Goal: Task Accomplishment & Management: Manage account settings

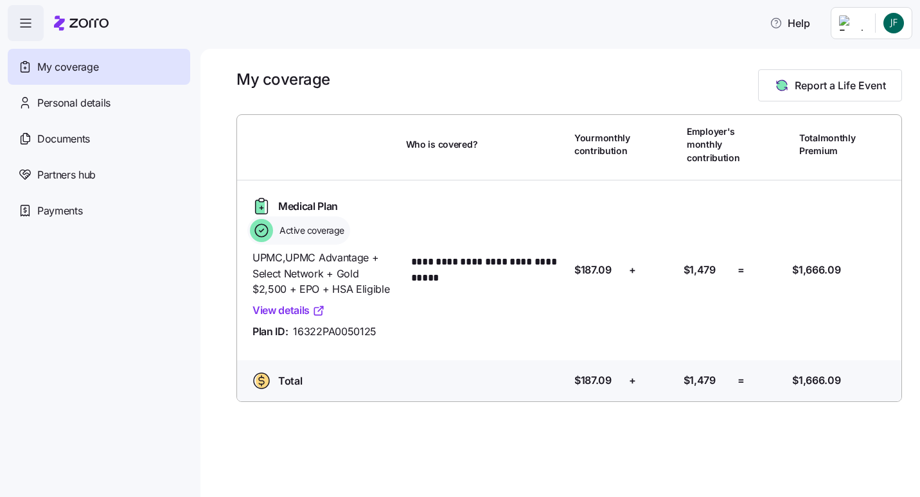
click at [25, 24] on icon "button" at bounding box center [25, 22] width 15 height 15
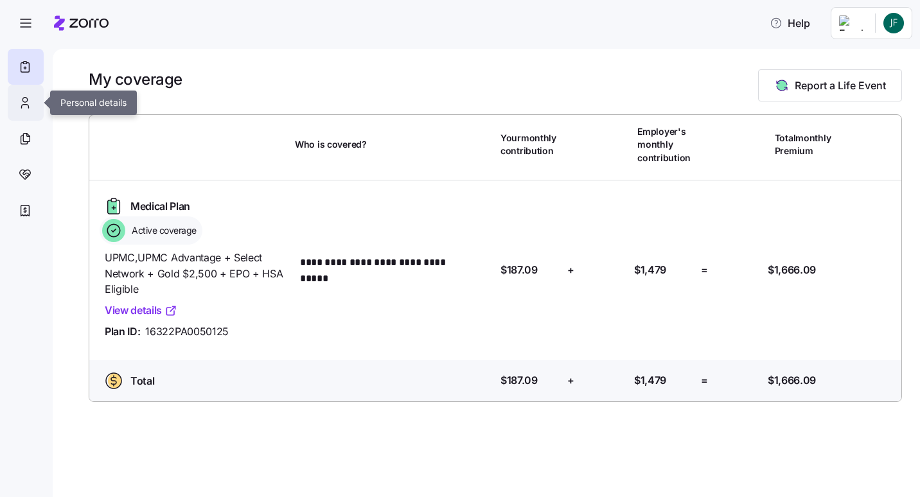
click at [23, 99] on icon at bounding box center [24, 100] width 4 height 4
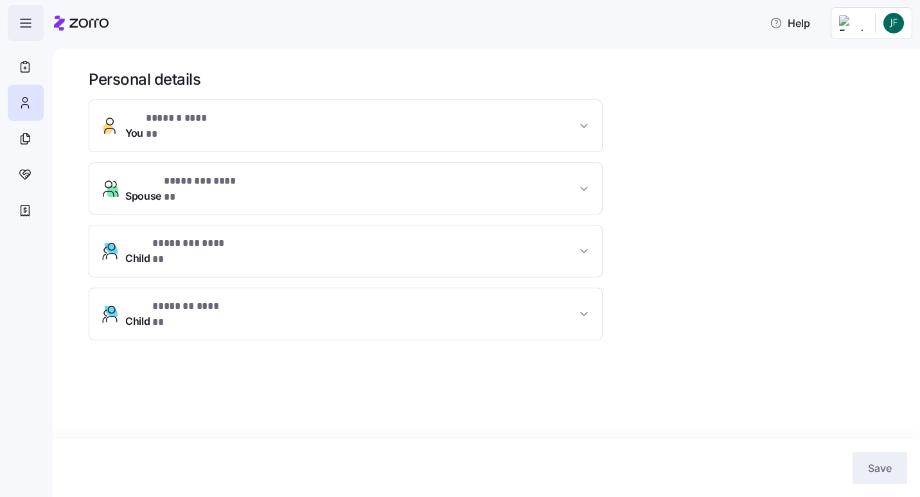
click at [24, 24] on icon "button" at bounding box center [25, 22] width 15 height 15
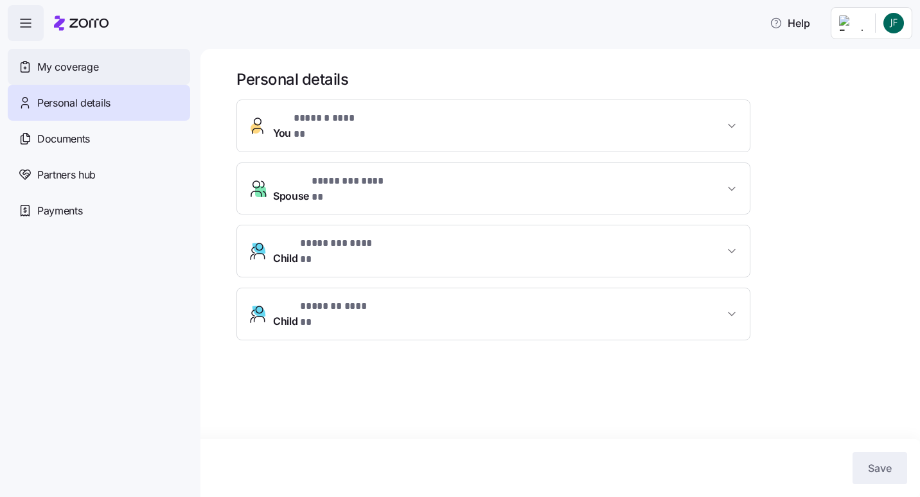
click at [77, 64] on span "My coverage" at bounding box center [67, 67] width 61 height 16
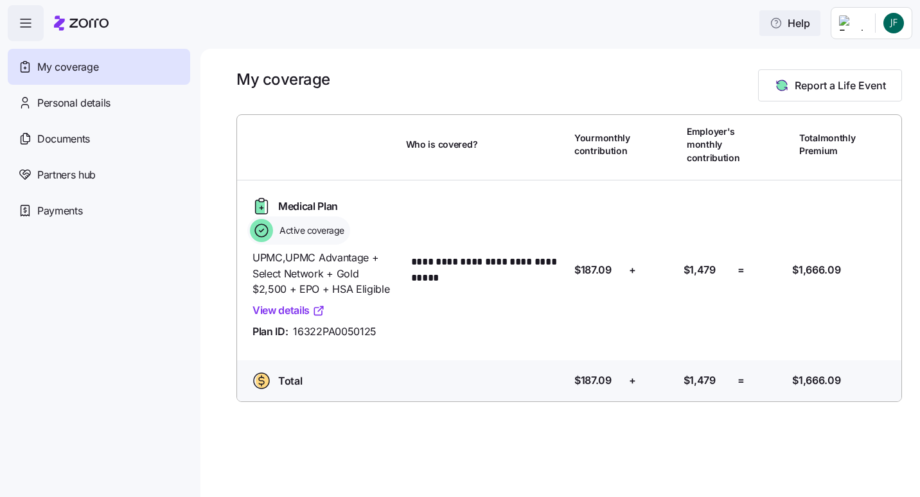
click at [795, 31] on button "Help" at bounding box center [790, 23] width 61 height 26
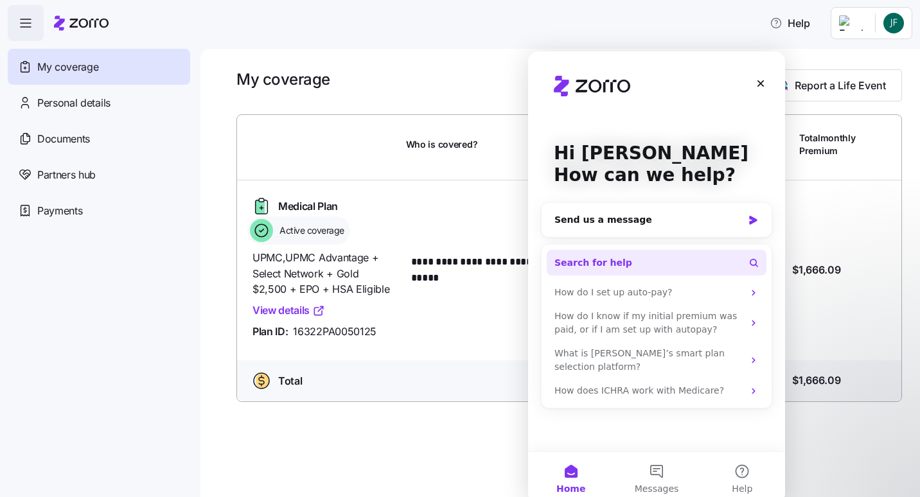
click at [629, 264] on button "Search for help" at bounding box center [657, 263] width 220 height 26
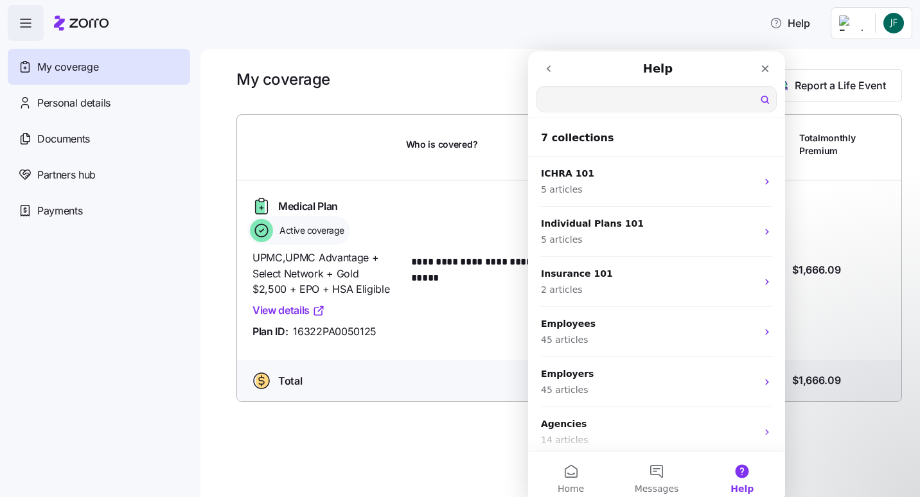
click at [562, 93] on input "Search for help" at bounding box center [656, 99] width 239 height 25
type input "password"
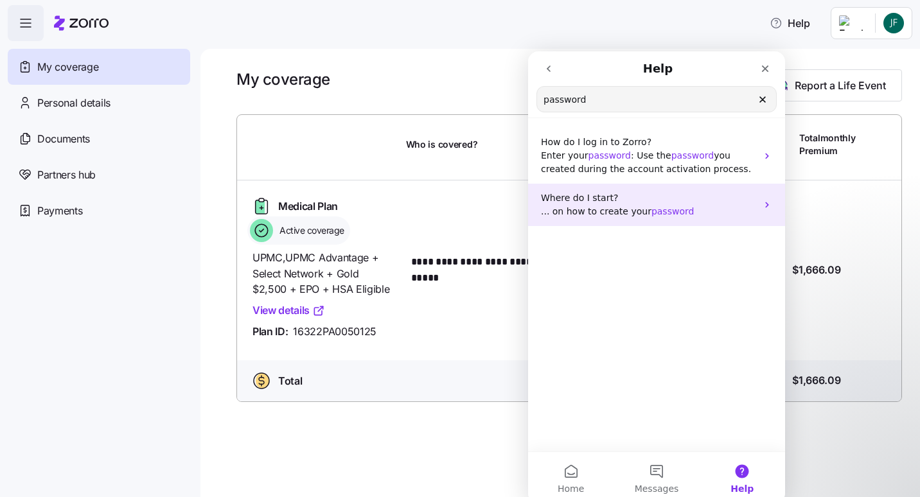
click at [764, 201] on icon "Intercom messenger" at bounding box center [767, 205] width 10 height 10
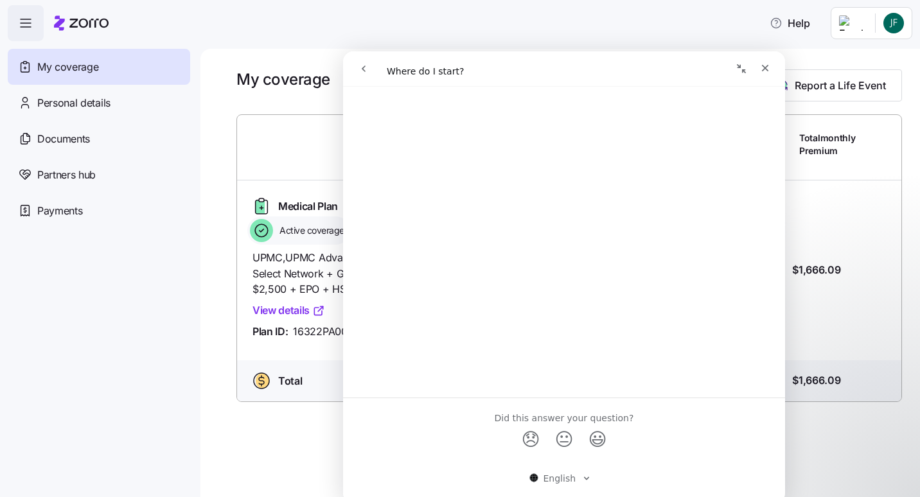
scroll to position [351, 0]
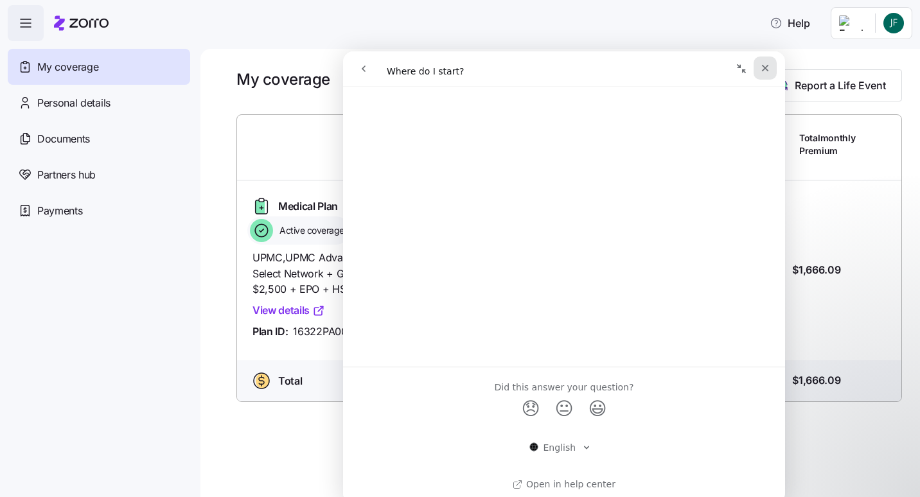
click at [769, 69] on icon "Close" at bounding box center [765, 68] width 10 height 10
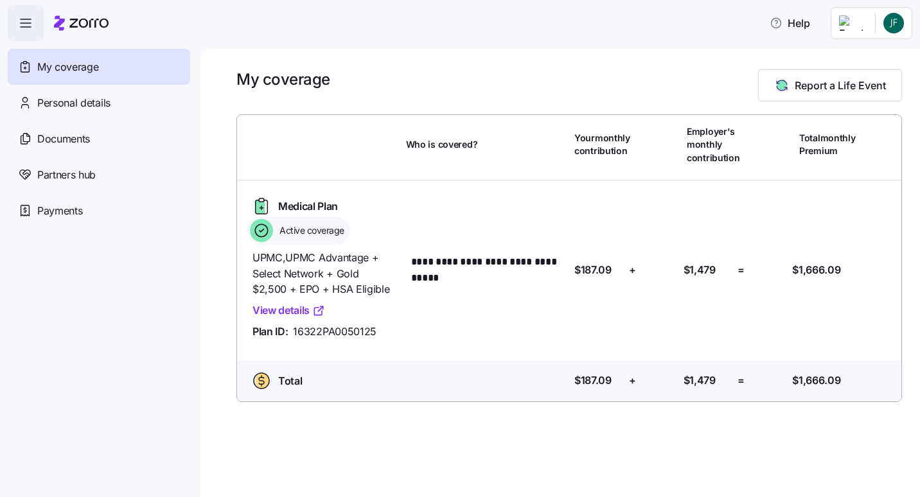
scroll to position [0, 0]
click at [895, 20] on html "**********" at bounding box center [460, 245] width 920 height 490
click at [879, 56] on div "My settings" at bounding box center [868, 58] width 67 height 14
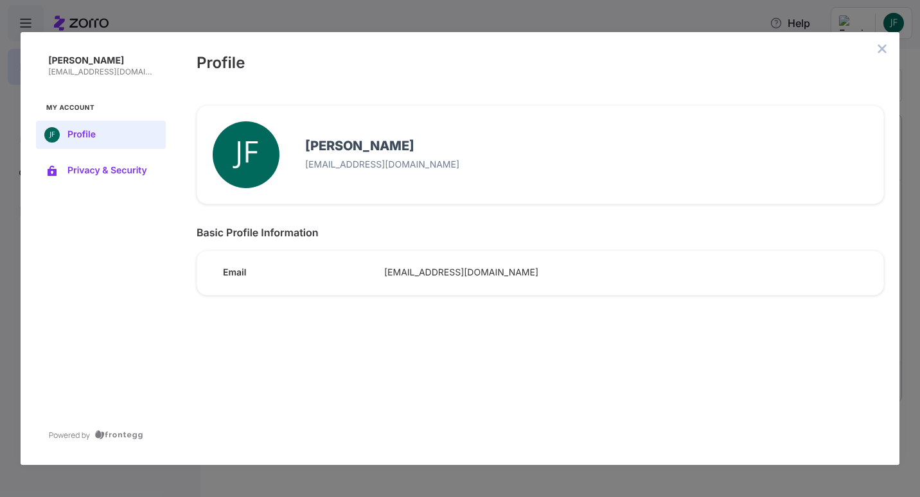
click at [84, 172] on span "Privacy & Security" at bounding box center [110, 171] width 87 height 10
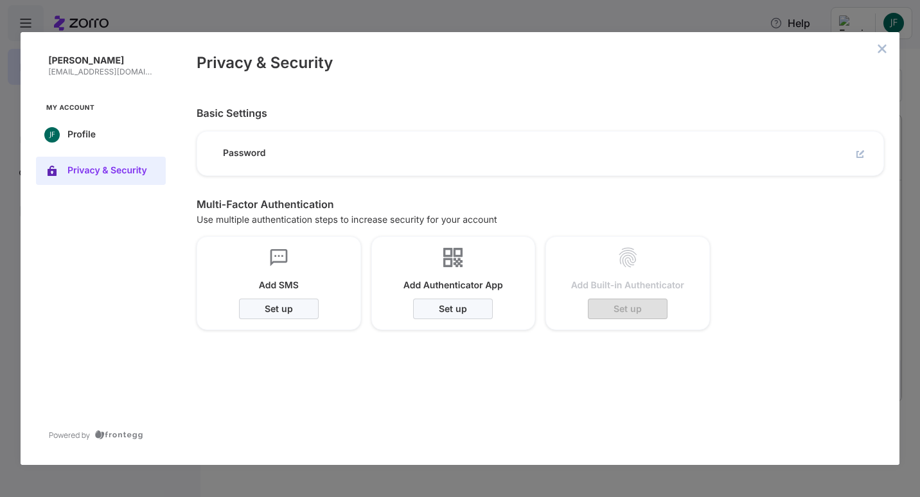
click at [852, 158] on div at bounding box center [842, 148] width 31 height 27
click at [861, 153] on icon "edit" at bounding box center [861, 152] width 5 height 5
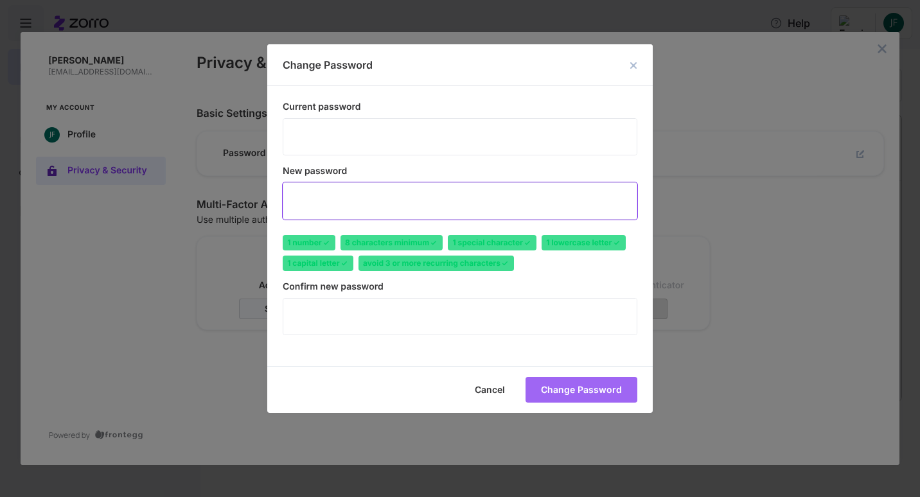
click at [547, 282] on div "Confirm new password" at bounding box center [460, 288] width 355 height 12
click at [580, 373] on div "Cancel Change Password" at bounding box center [460, 389] width 386 height 47
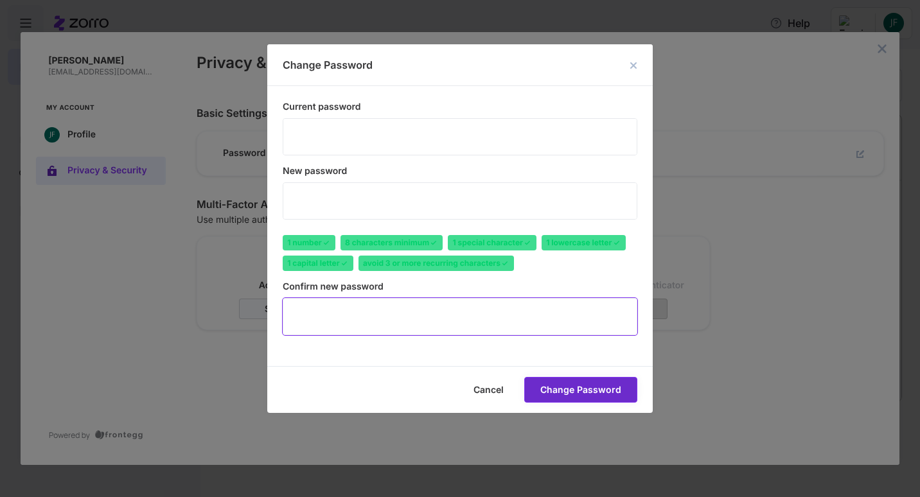
click at [0, 0] on span "Change Password" at bounding box center [0, 0] width 0 height 0
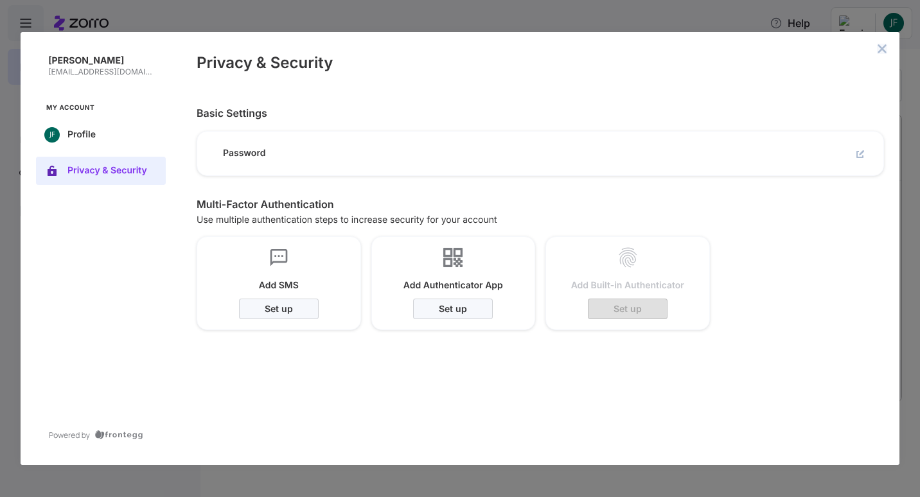
click at [884, 53] on icon "close admin-box" at bounding box center [882, 49] width 10 height 10
